Goal: Information Seeking & Learning: Find specific page/section

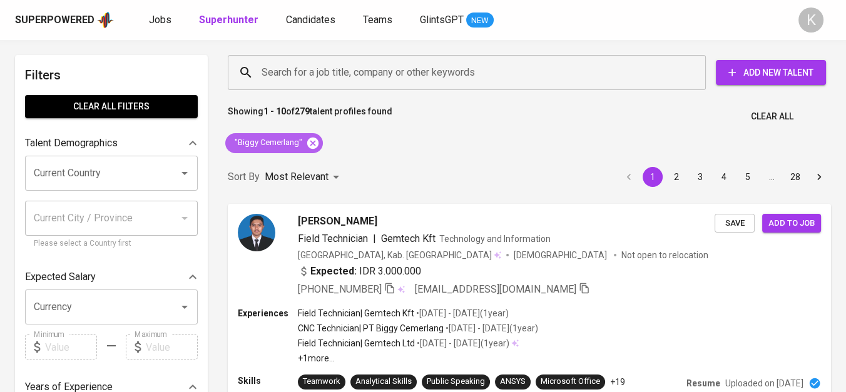
click at [317, 140] on icon at bounding box center [313, 143] width 14 height 14
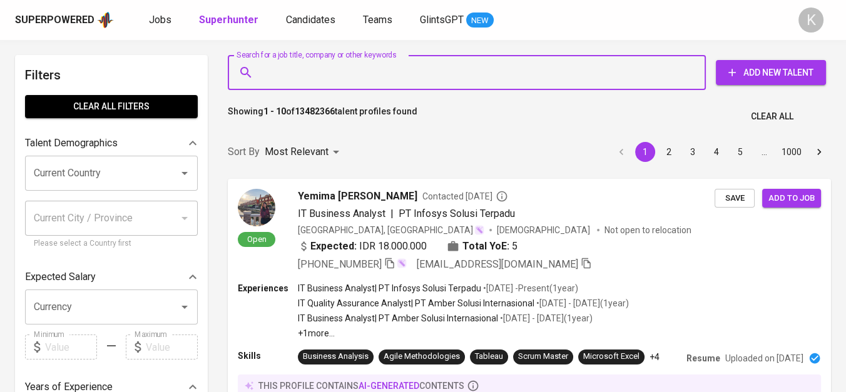
click at [286, 68] on input "Search for a job title, company or other keywords" at bounding box center [470, 73] width 423 height 24
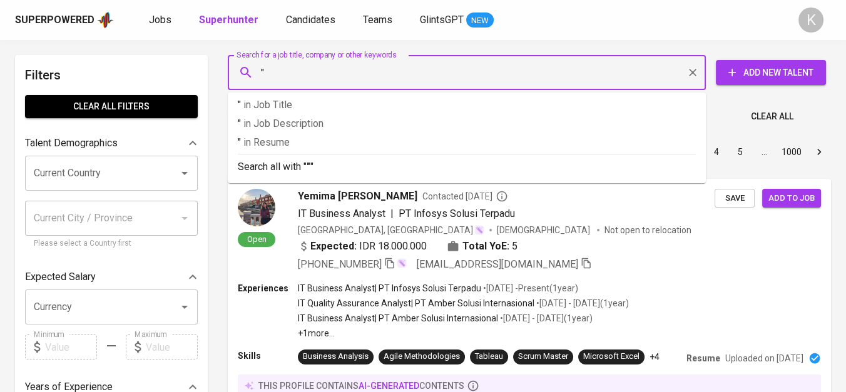
paste input "PT SONA ANUGRAH [PERSON_NAME]"
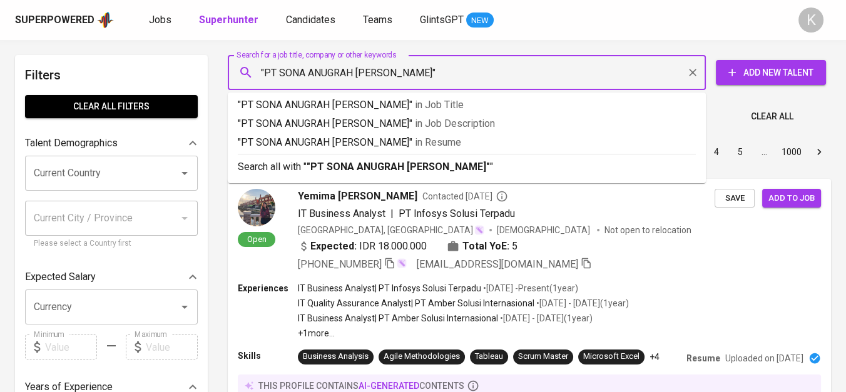
click at [280, 68] on input ""PT SONA ANUGRAH [PERSON_NAME]"" at bounding box center [470, 73] width 423 height 24
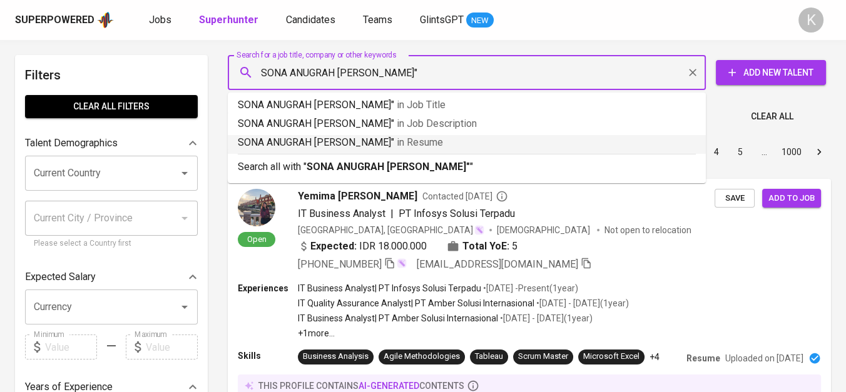
type input ""SONA ANUGRAH [PERSON_NAME]""
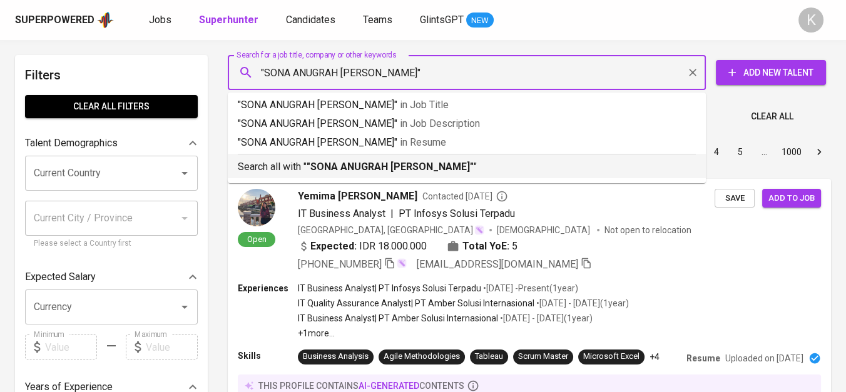
click at [376, 163] on b ""SONA ANUGRAH [PERSON_NAME]"" at bounding box center [390, 167] width 167 height 12
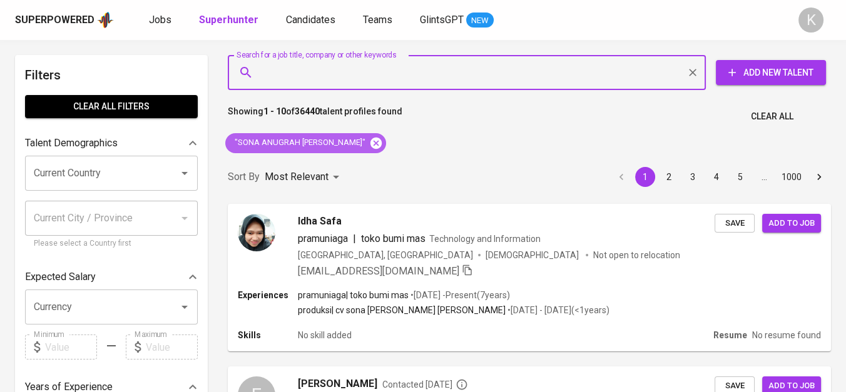
click at [371, 139] on icon at bounding box center [376, 142] width 11 height 11
